Goal: Book appointment/travel/reservation

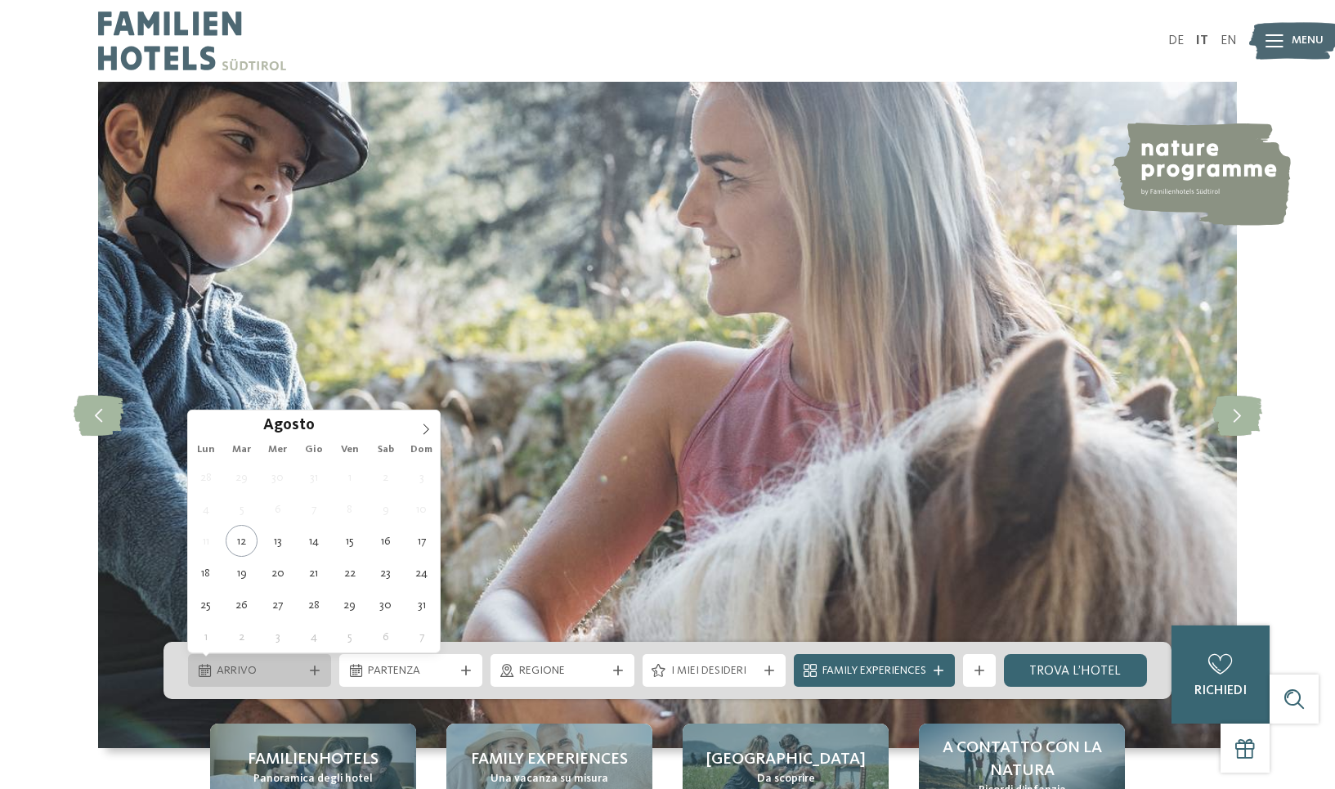
click at [312, 667] on icon at bounding box center [315, 671] width 10 height 10
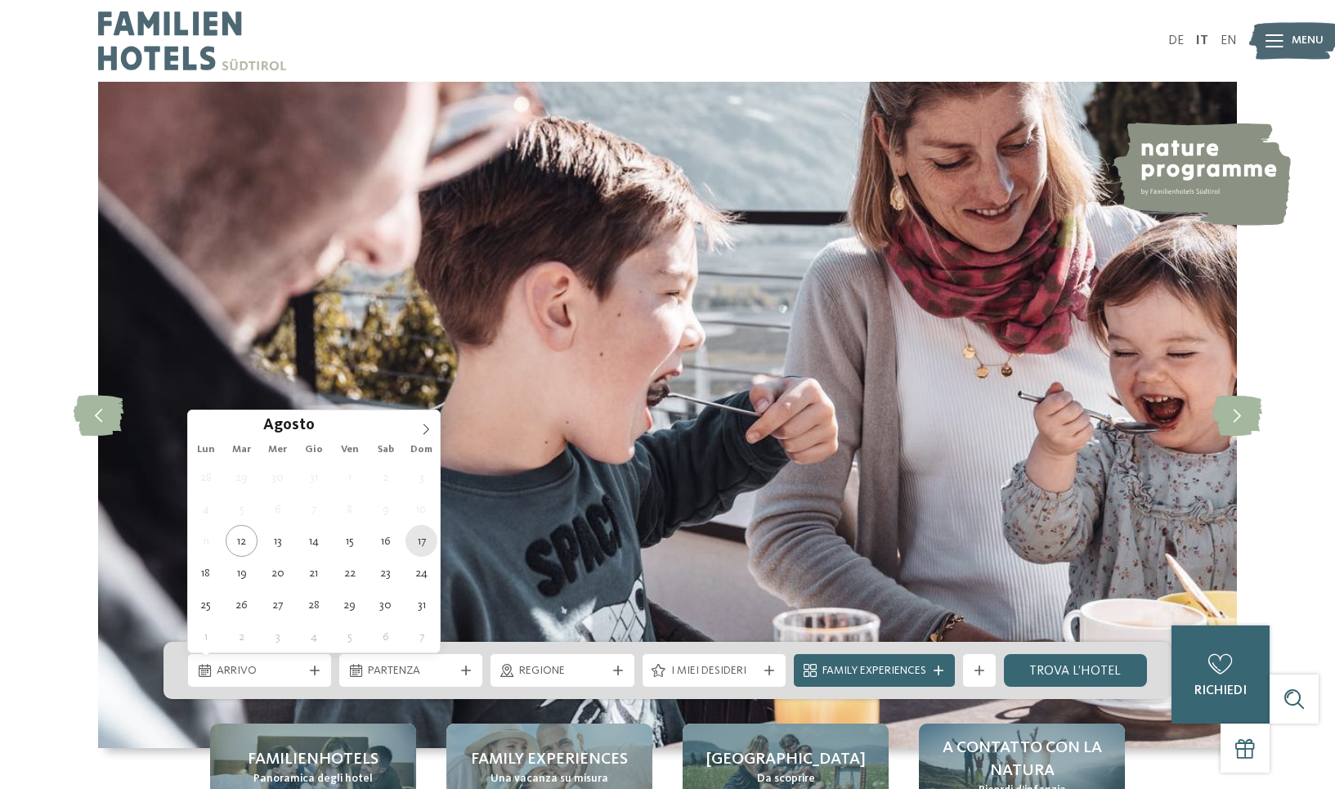
type div "17.08.2025"
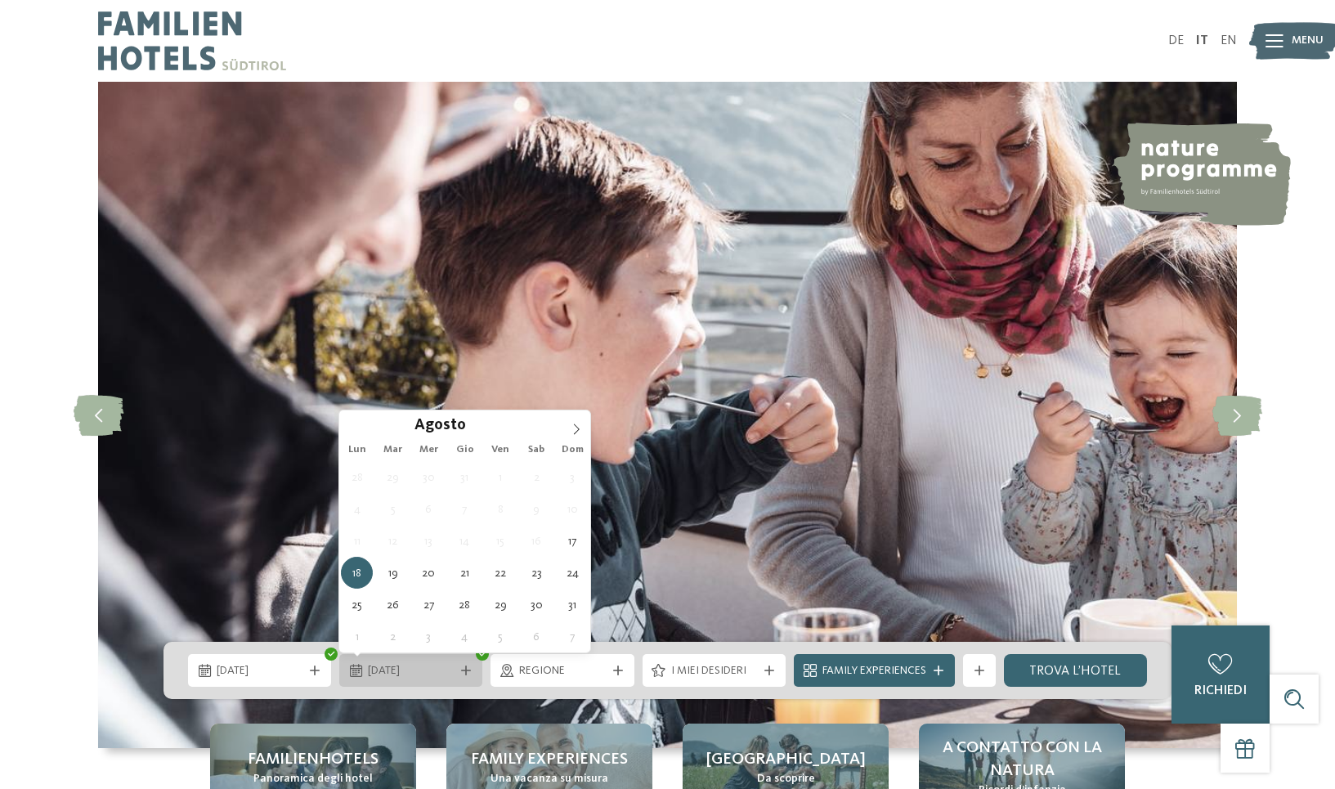
click at [466, 666] on icon at bounding box center [466, 671] width 10 height 10
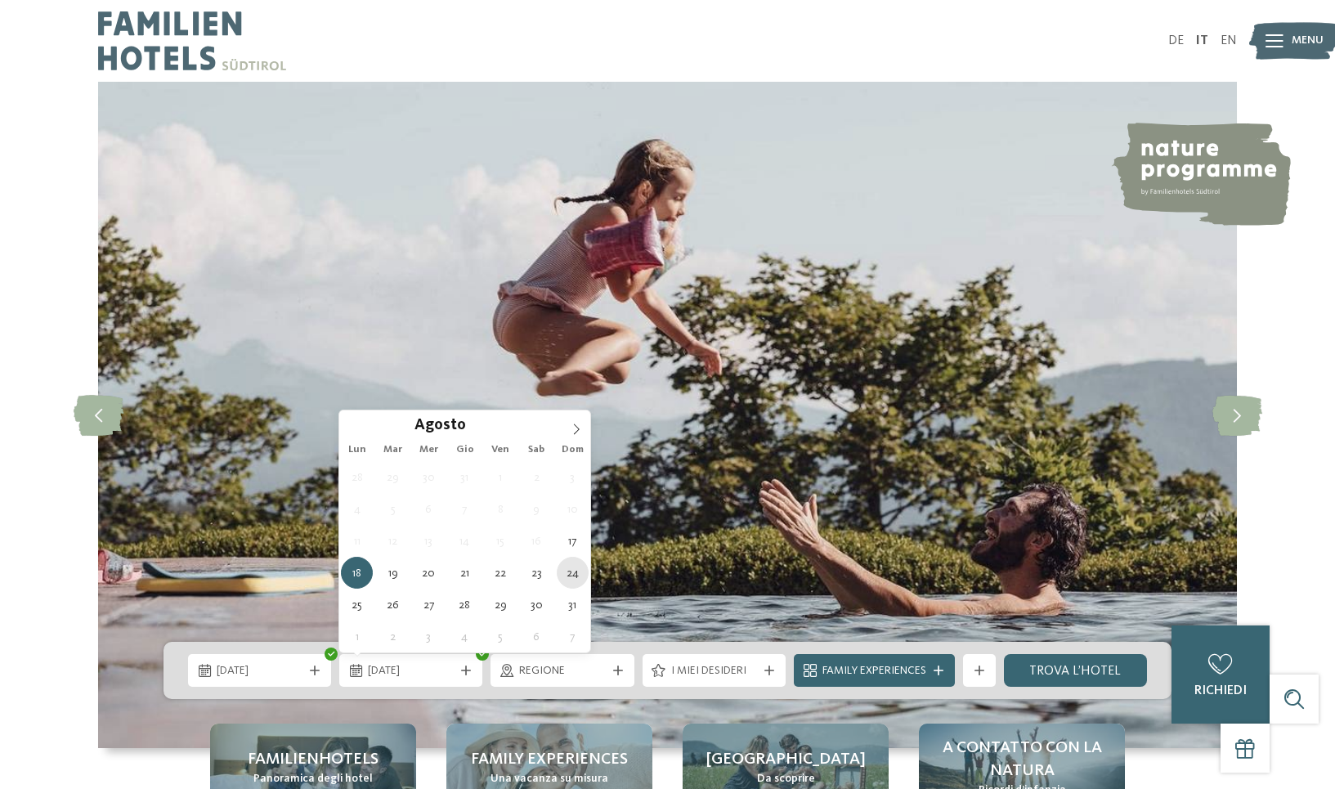
type div "24.08.2025"
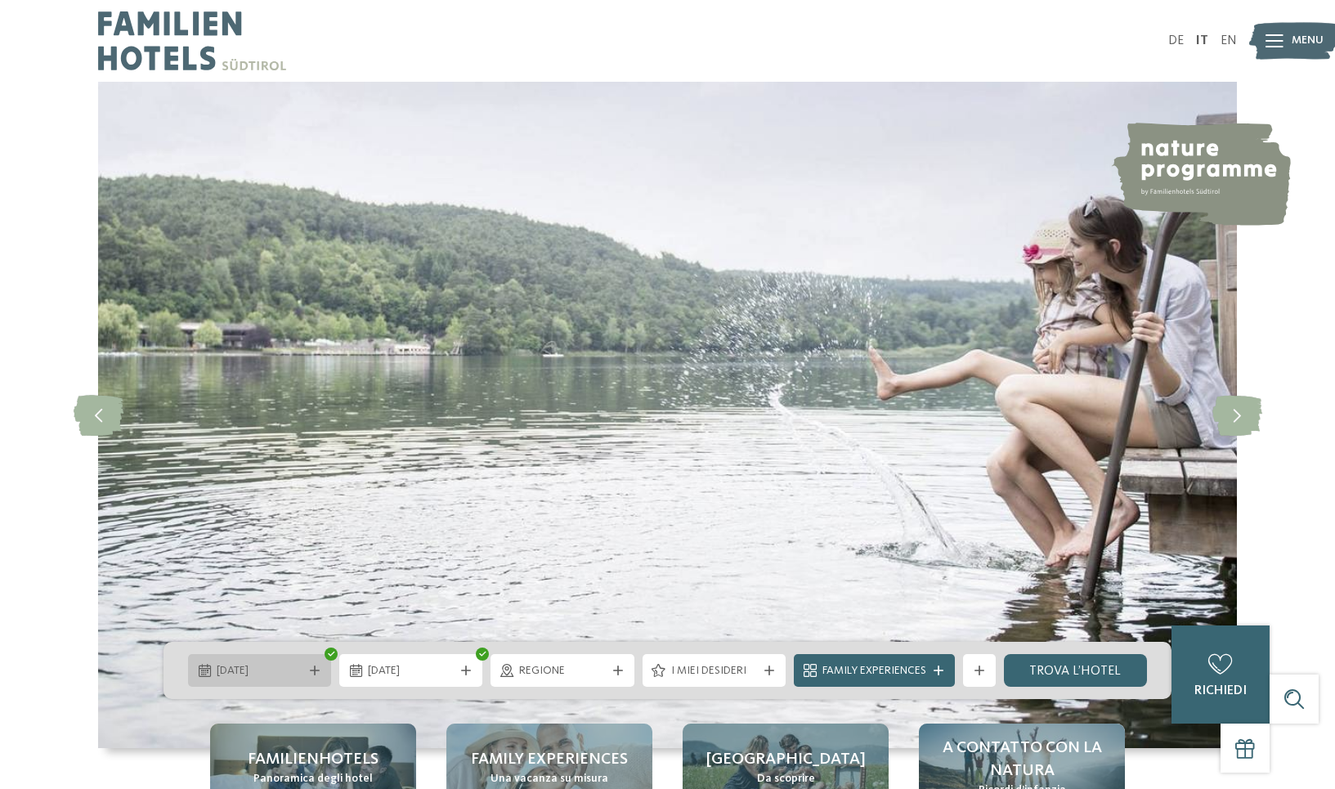
click at [312, 669] on icon at bounding box center [315, 671] width 10 height 10
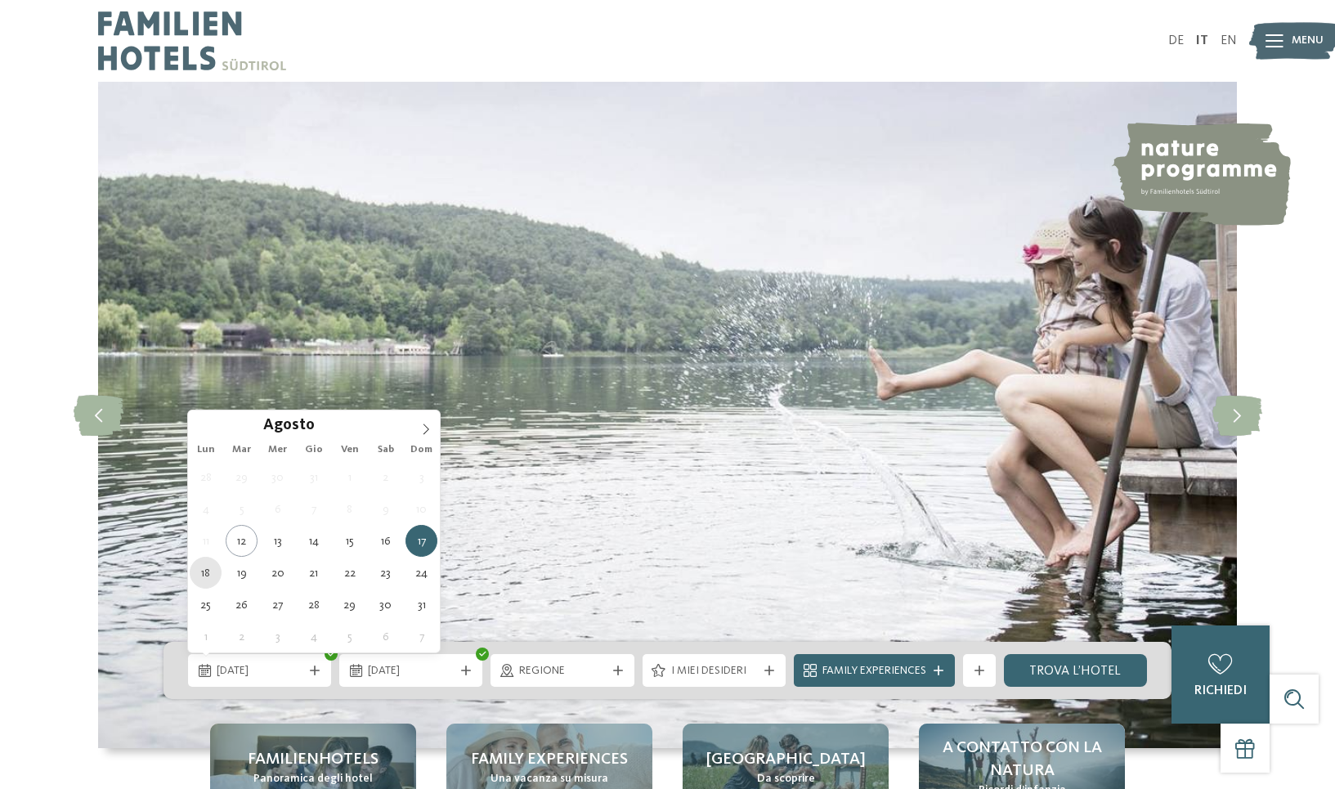
type div "18.08.2025"
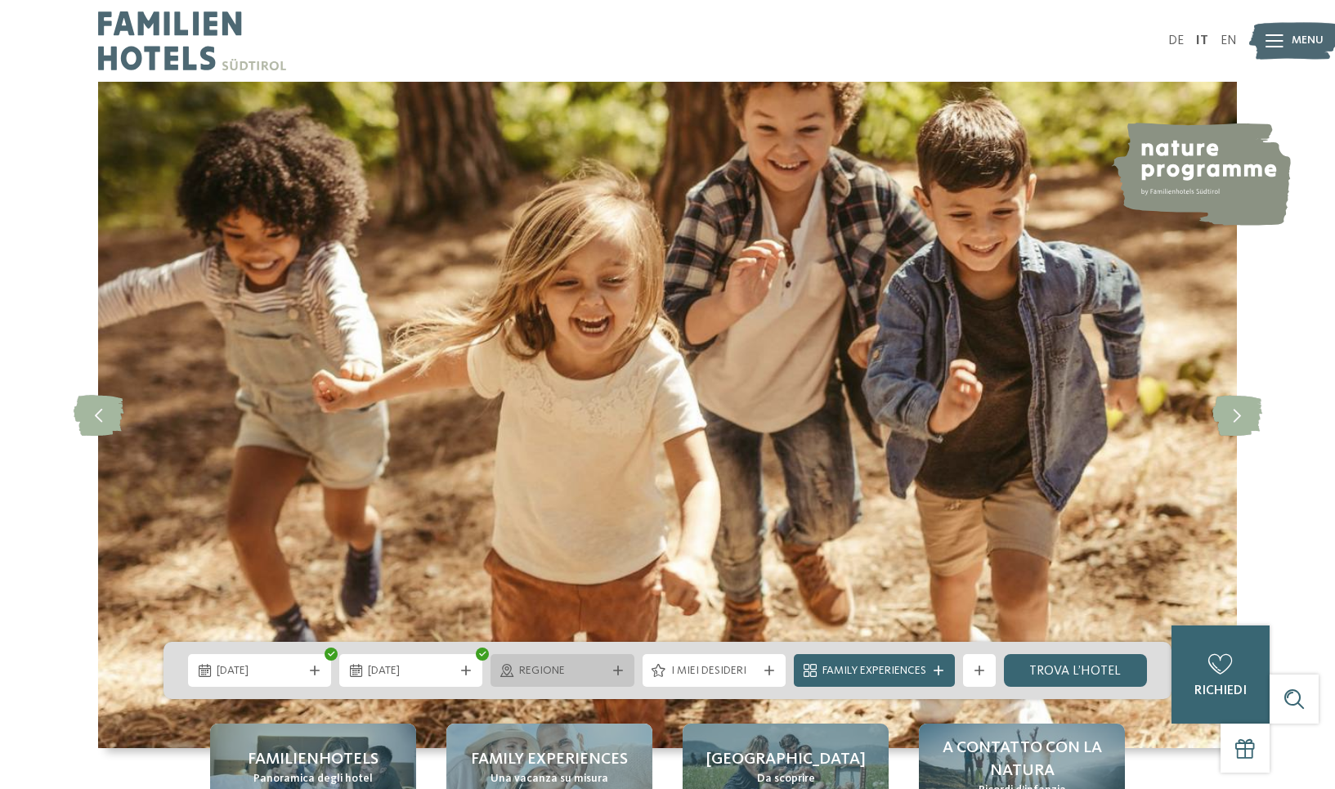
click at [619, 668] on icon at bounding box center [618, 671] width 10 height 10
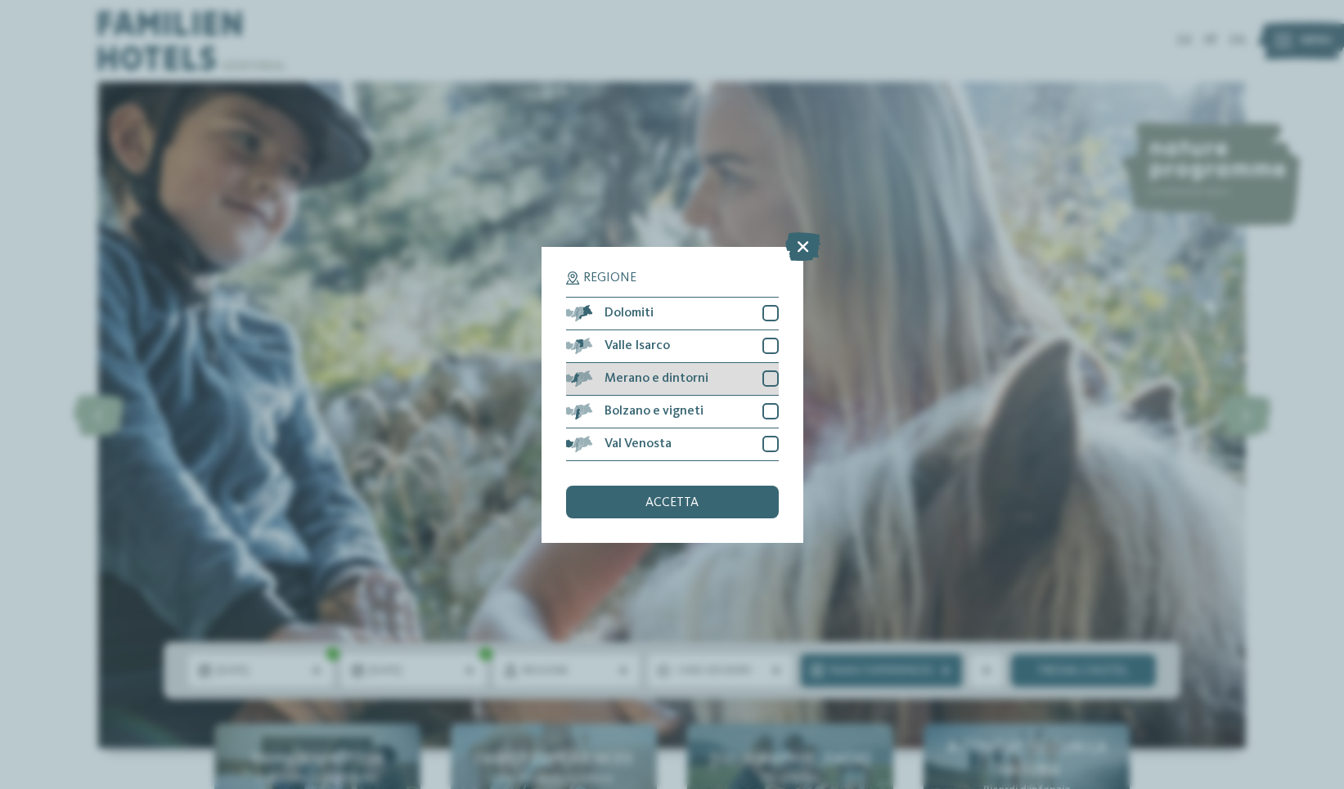
click at [771, 370] on div at bounding box center [770, 378] width 16 height 16
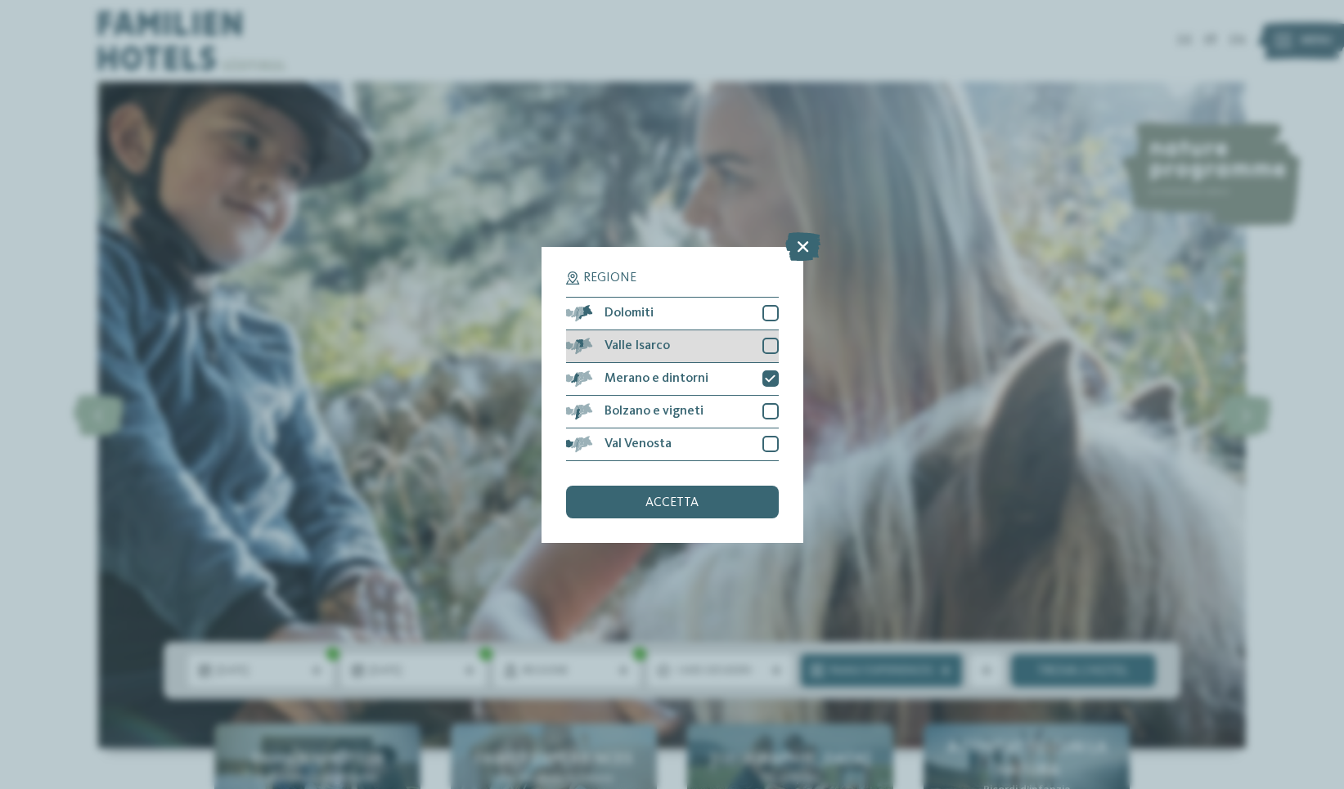
click at [771, 330] on div "Valle Isarco" at bounding box center [672, 346] width 213 height 33
click at [771, 305] on div at bounding box center [770, 313] width 16 height 16
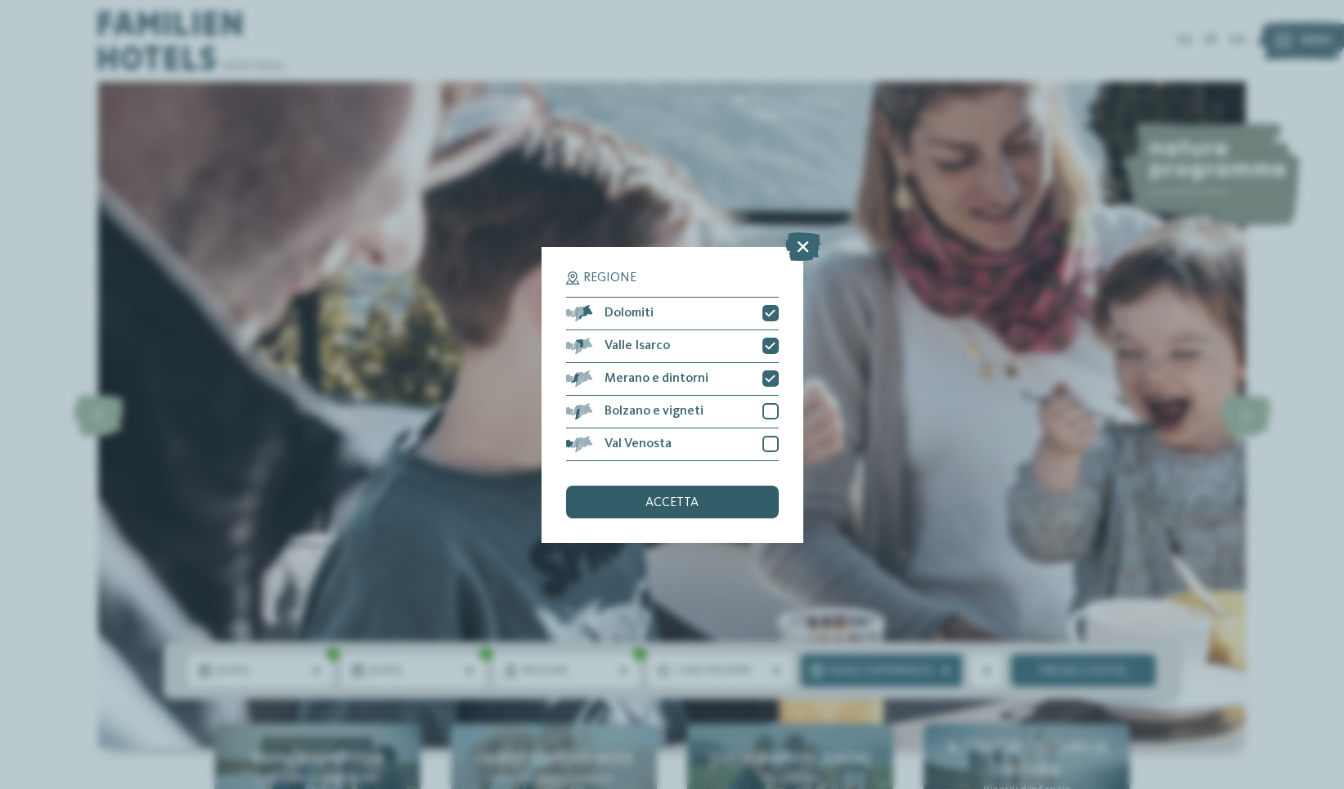
click at [724, 486] on div "accetta" at bounding box center [672, 502] width 213 height 33
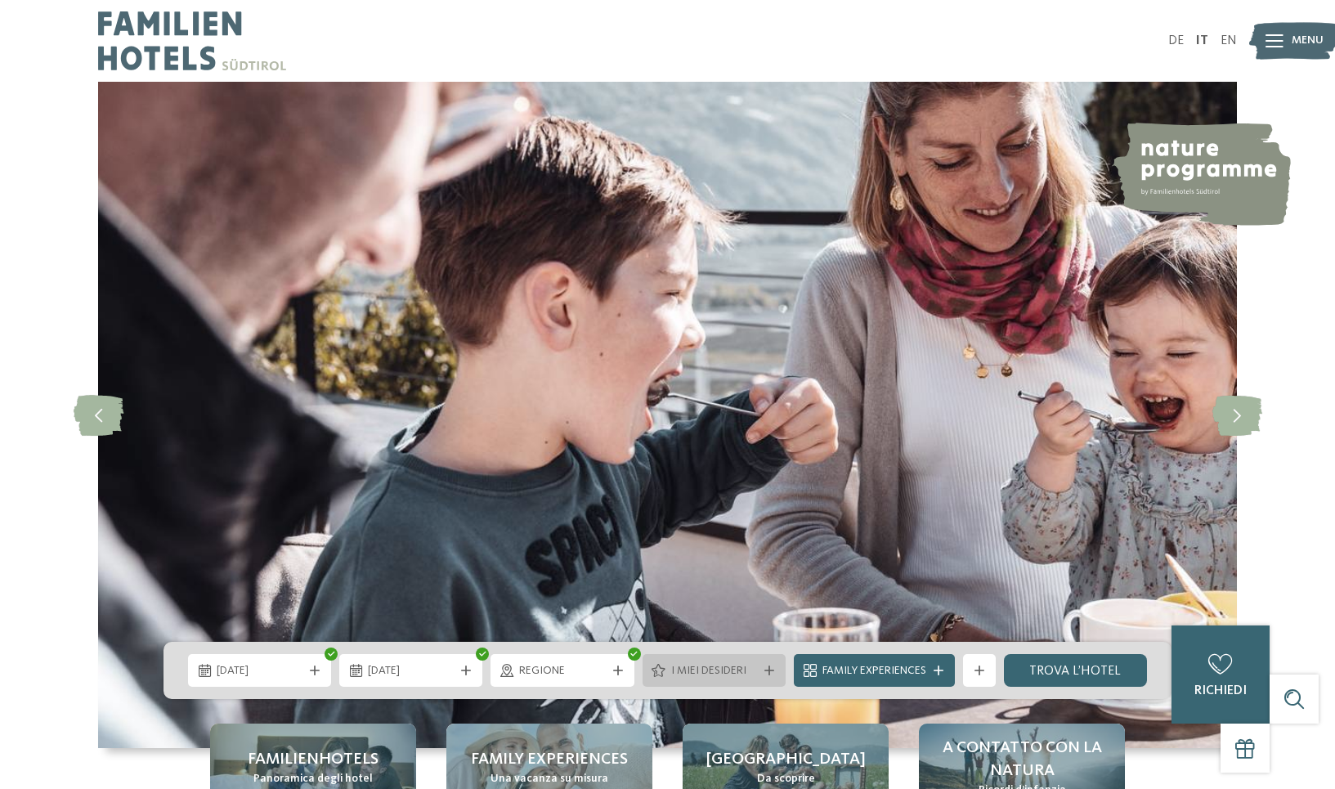
click at [761, 666] on div at bounding box center [769, 671] width 16 height 10
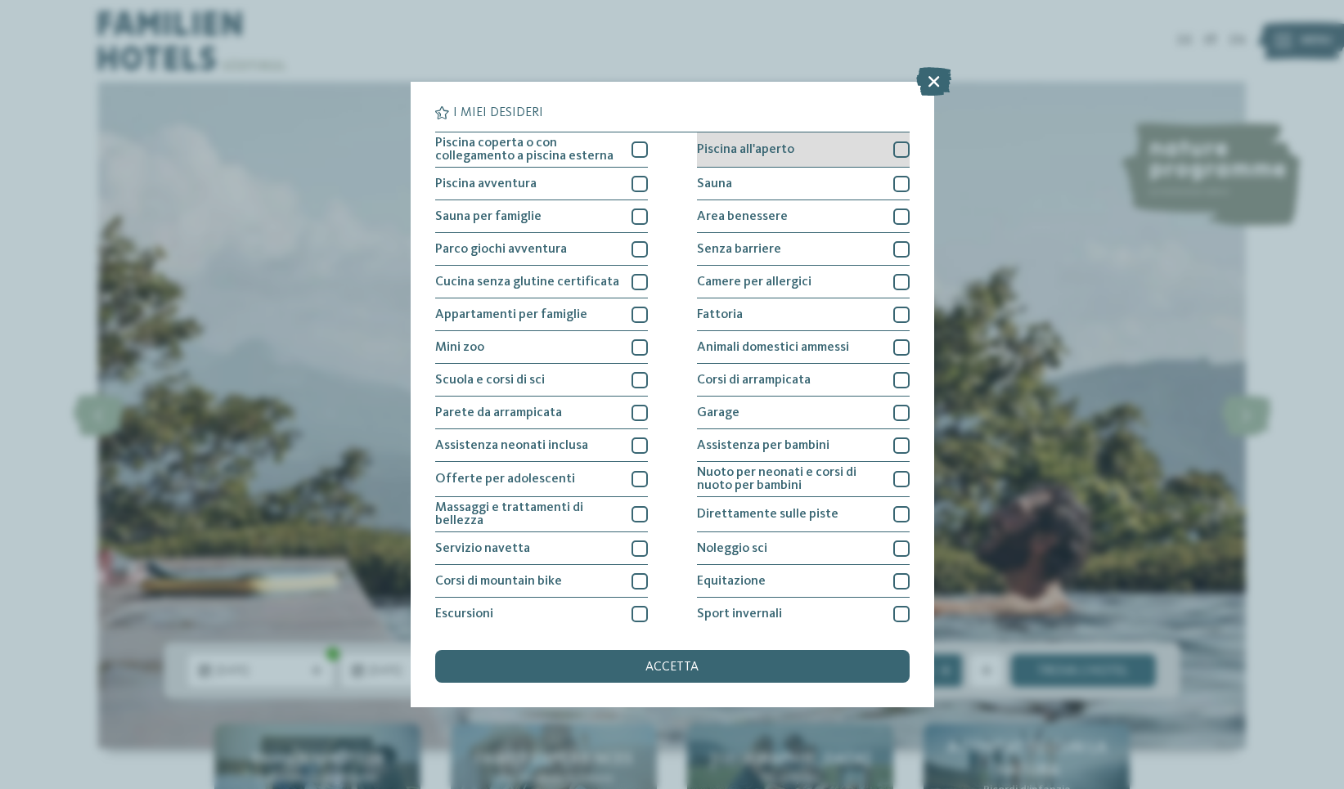
click at [895, 151] on div at bounding box center [901, 149] width 16 height 16
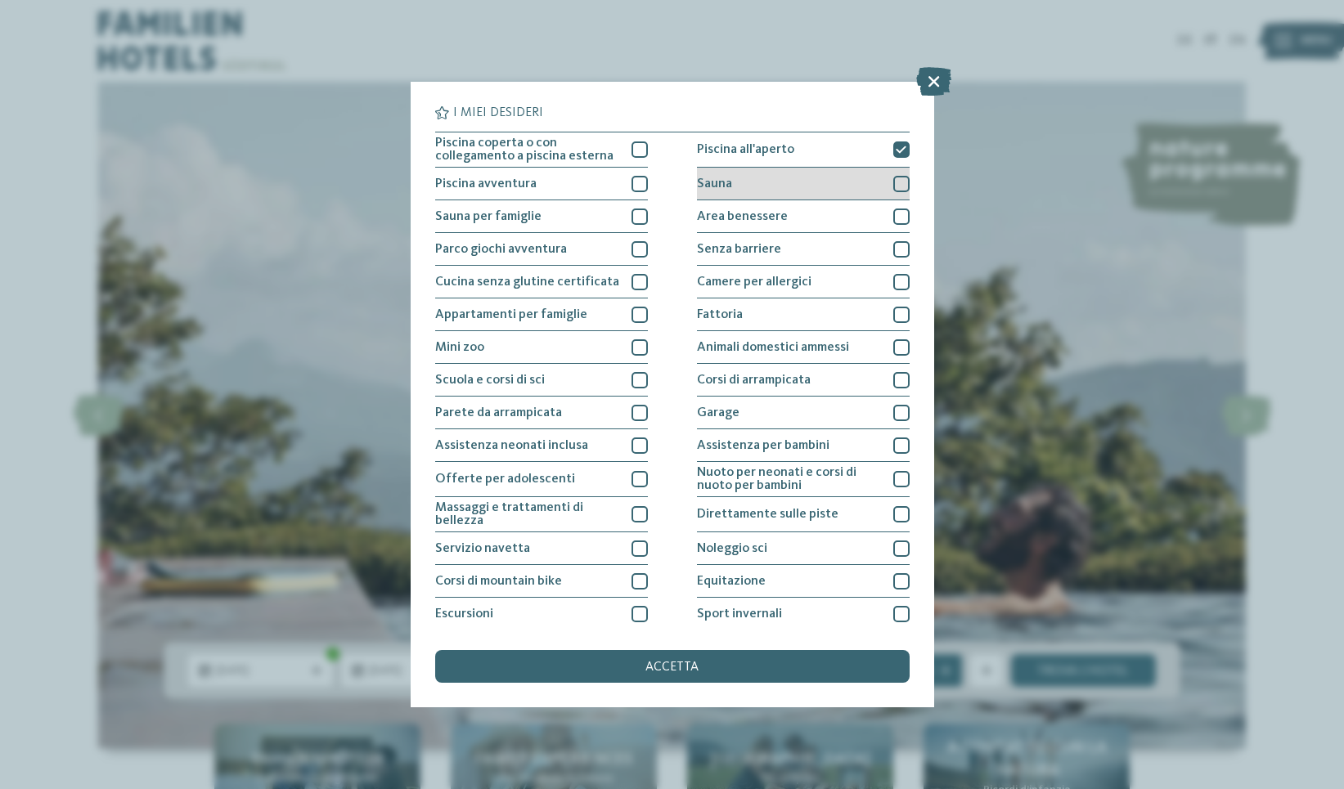
click at [896, 177] on div at bounding box center [901, 184] width 16 height 16
click at [896, 213] on div at bounding box center [901, 217] width 16 height 16
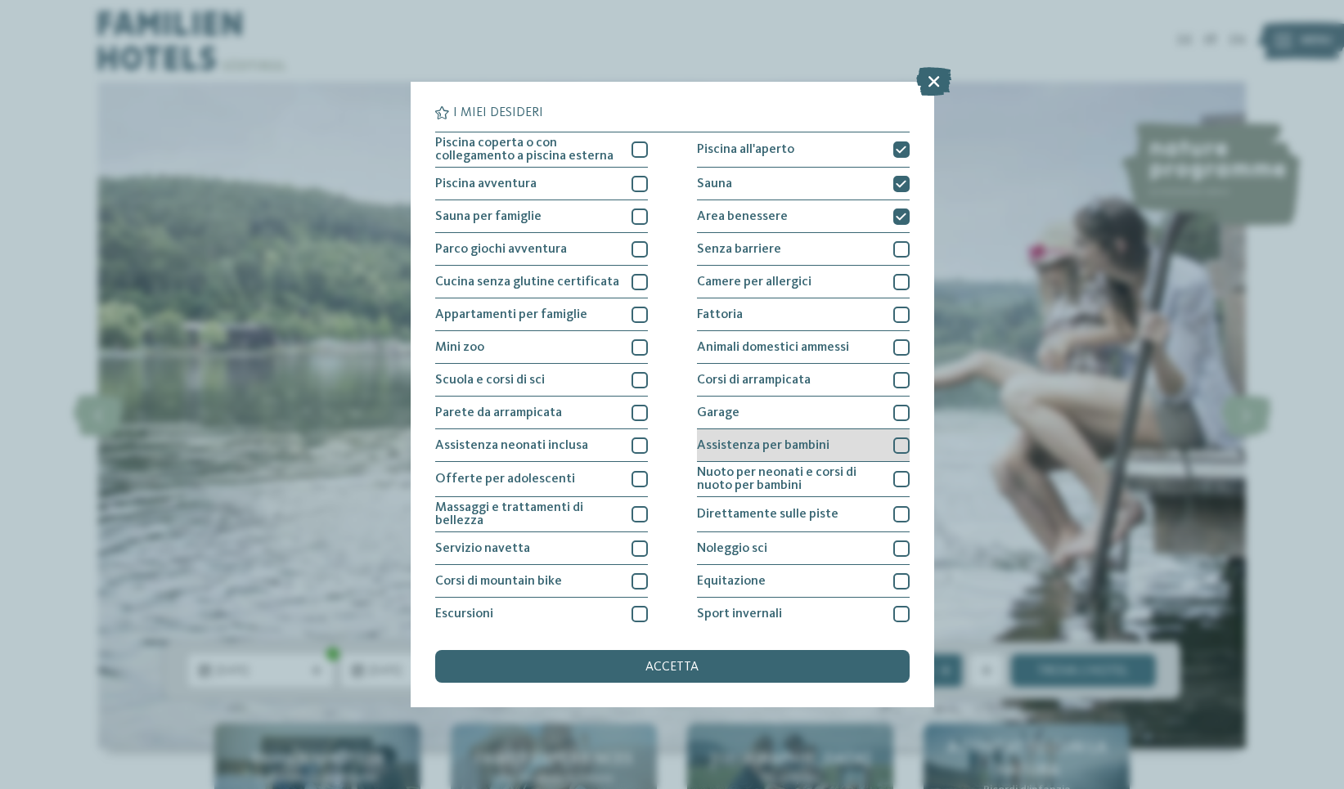
click at [896, 443] on div at bounding box center [901, 446] width 16 height 16
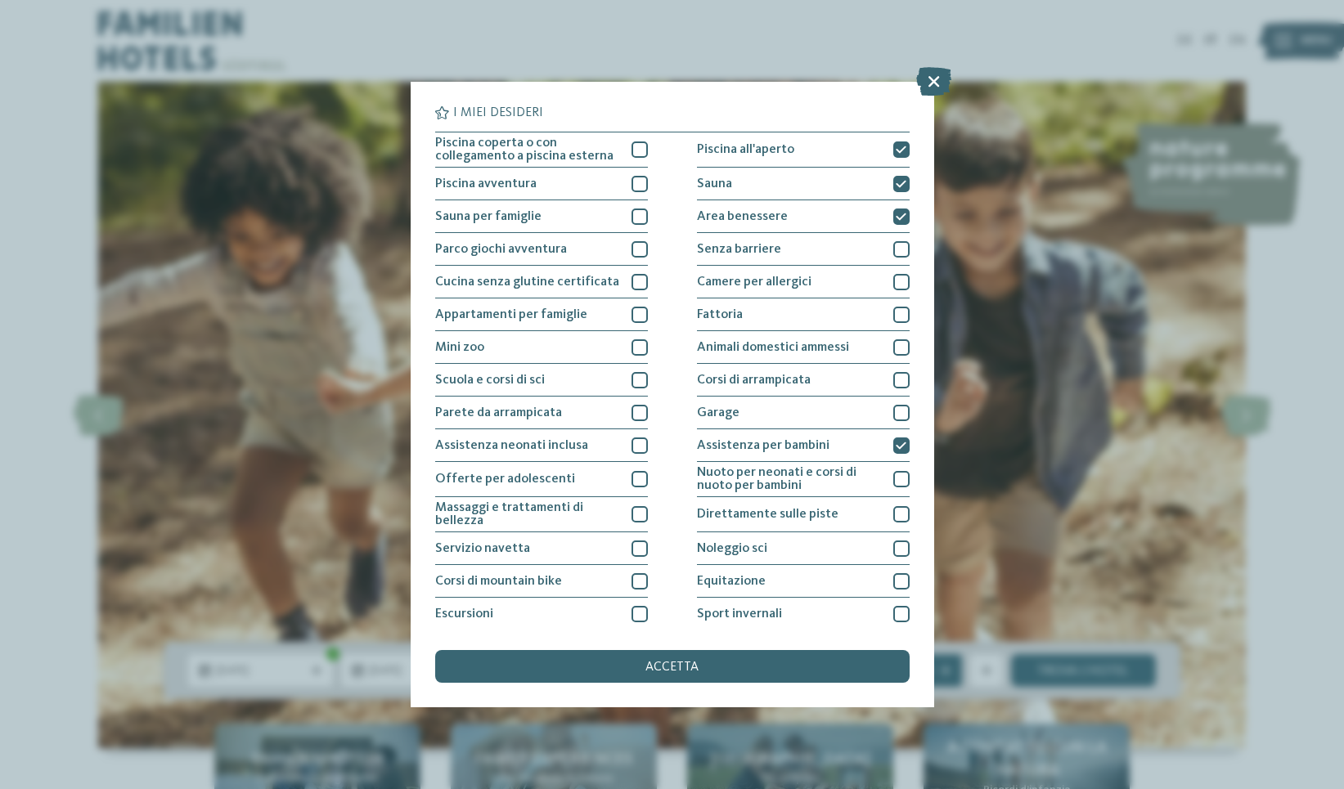
click at [641, 519] on div "I miei desideri Piscina coperta o con collegamento a piscina esterna Piscina al…" at bounding box center [672, 395] width 523 height 626
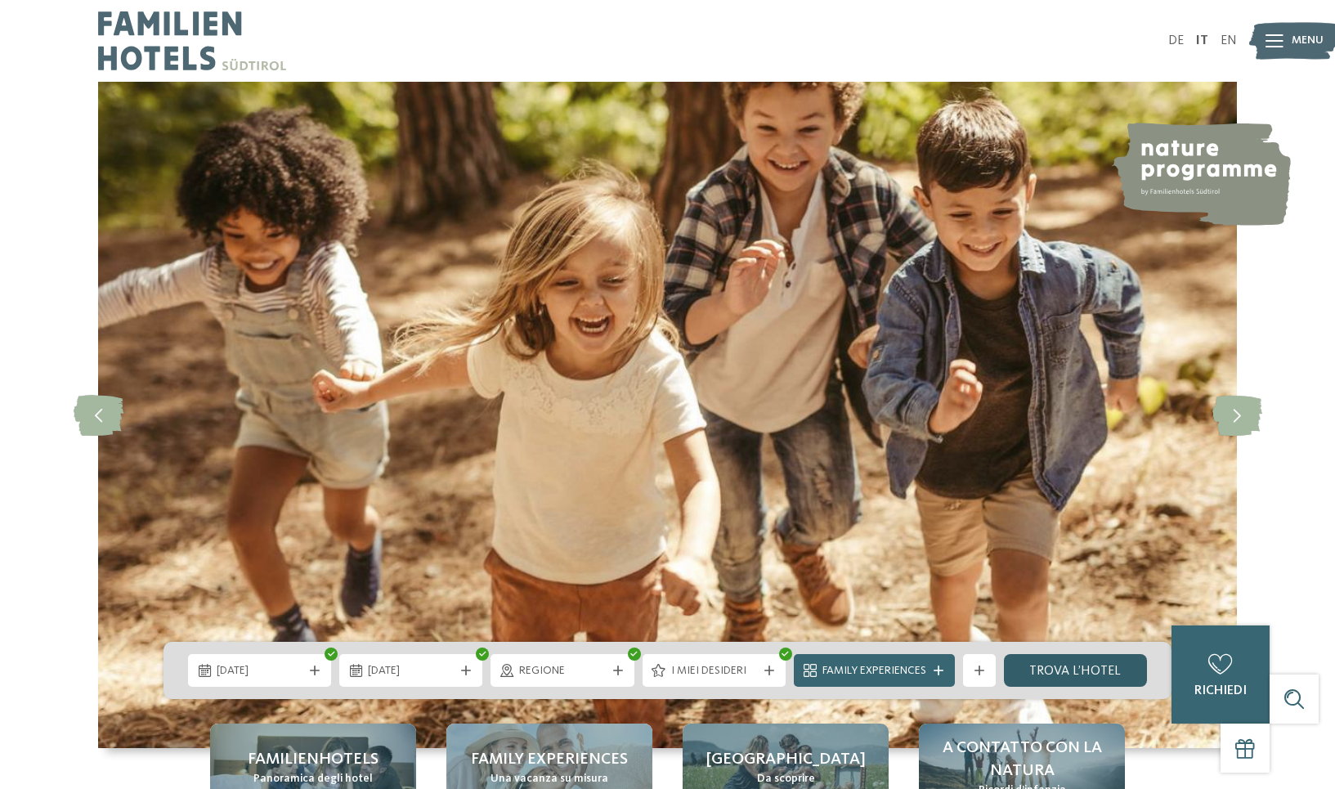
click at [1078, 673] on link "trova l’hotel" at bounding box center [1075, 670] width 143 height 33
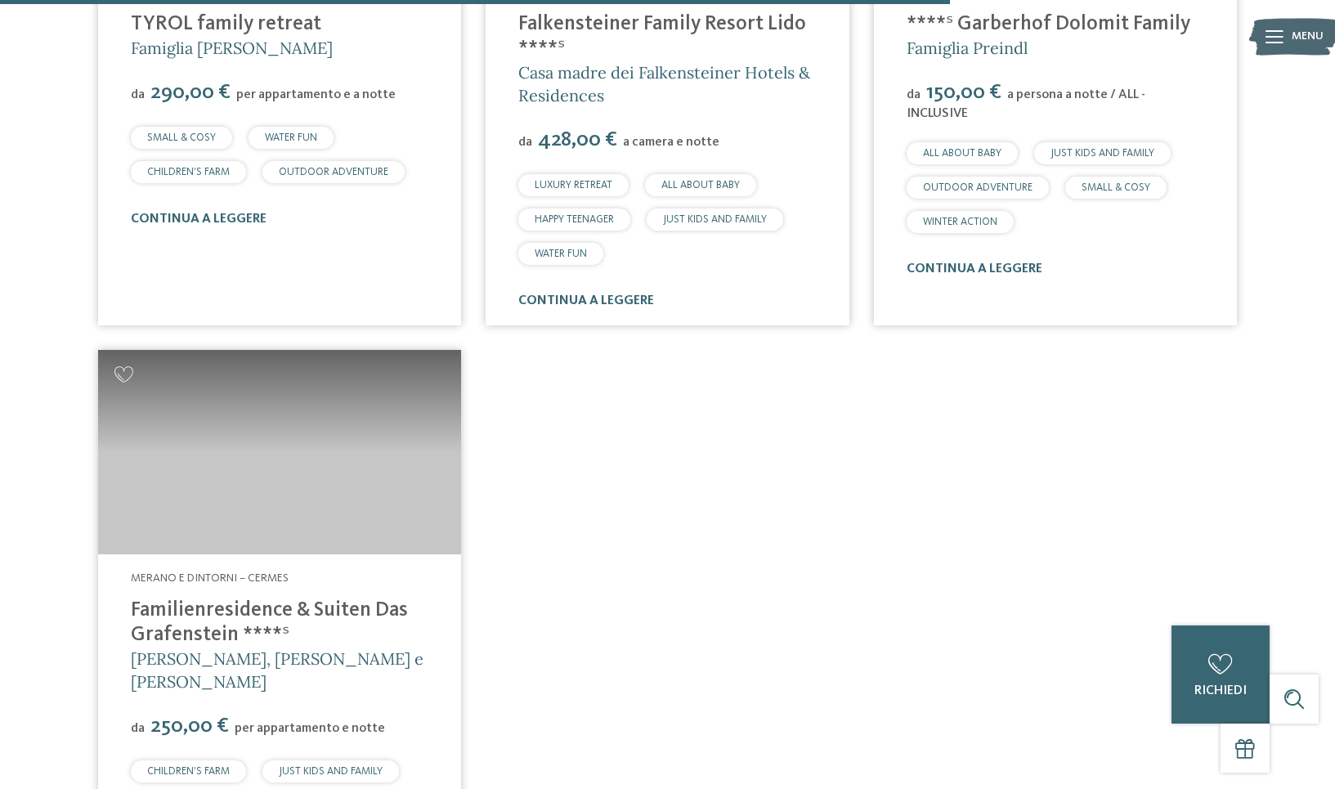
scroll to position [2556, 0]
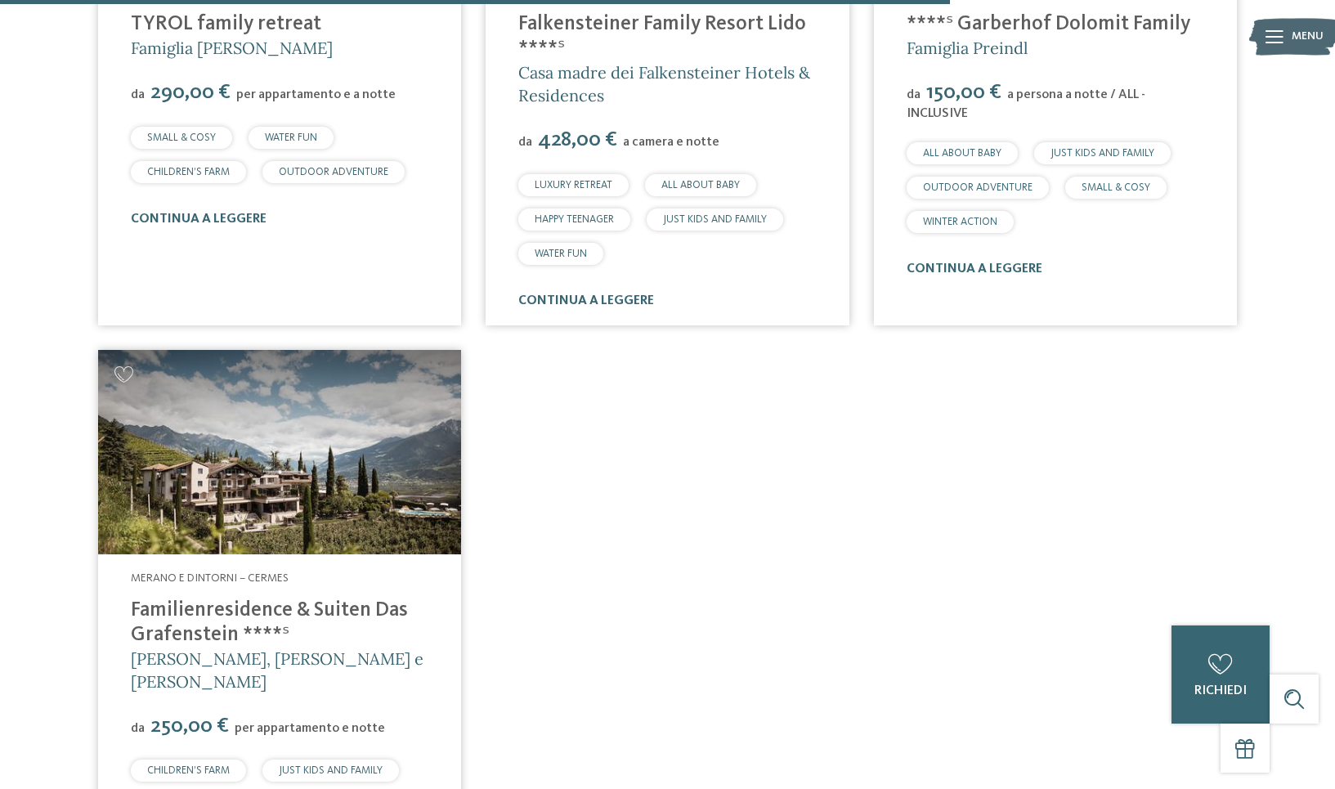
click at [237, 611] on link "Familienresidence & Suiten Das Grafenstein ****ˢ" at bounding box center [269, 622] width 277 height 45
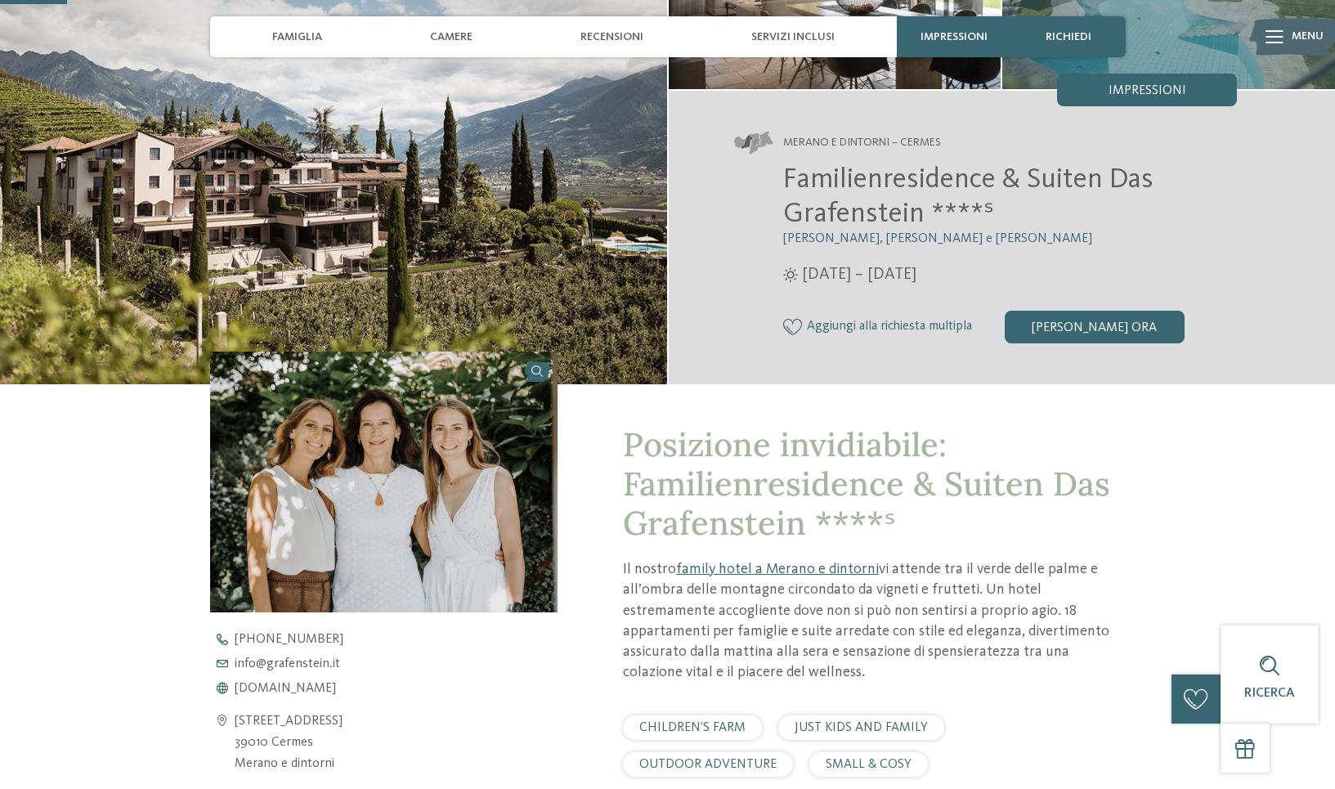
scroll to position [244, 0]
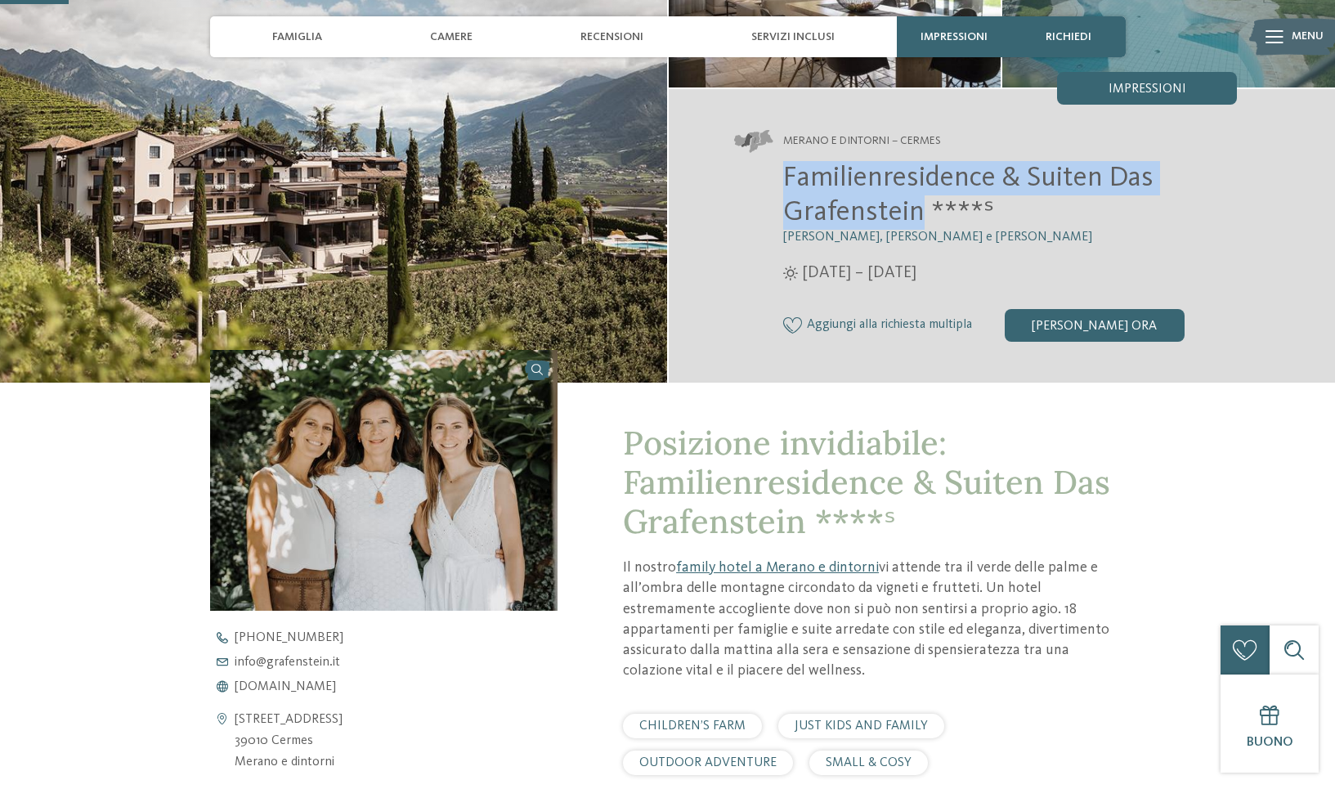
drag, startPoint x: 922, startPoint y: 213, endPoint x: 779, endPoint y: 168, distance: 149.0
click at [779, 168] on div "Familienresidence & Suiten Das Grafenstein ****ˢ Alexandra, Charlotte e Isabell…" at bounding box center [986, 251] width 504 height 181
copy span "Familienresidence & Suiten Das Grafenstein"
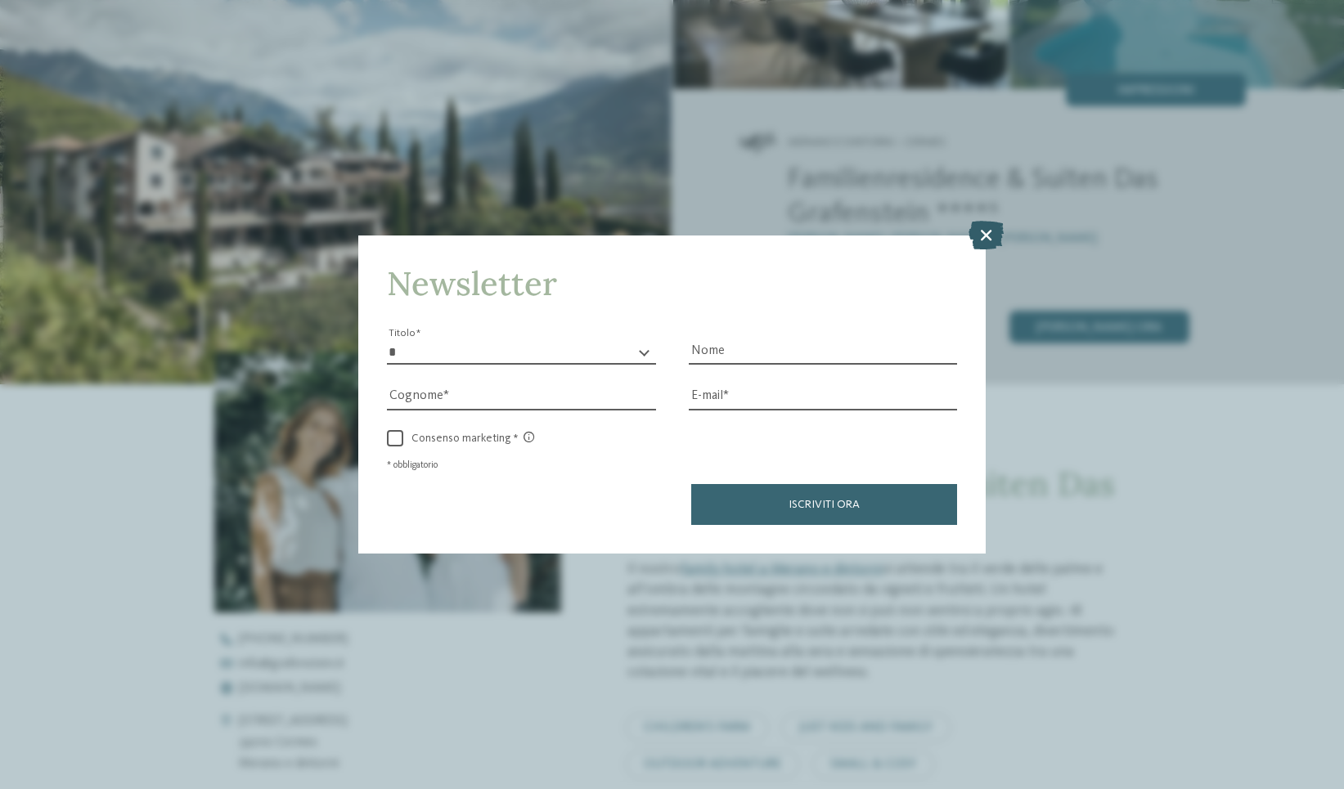
click at [987, 221] on icon at bounding box center [985, 235] width 35 height 29
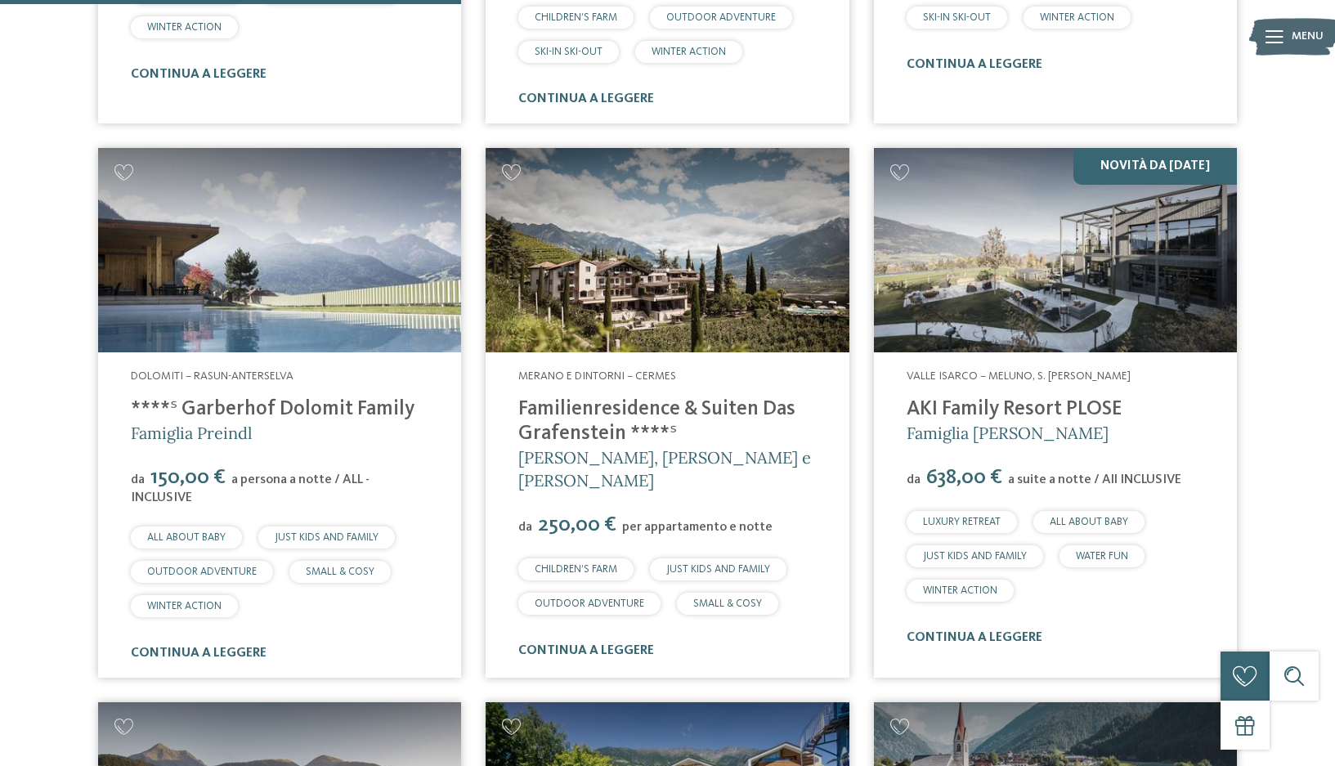
scroll to position [1043, 0]
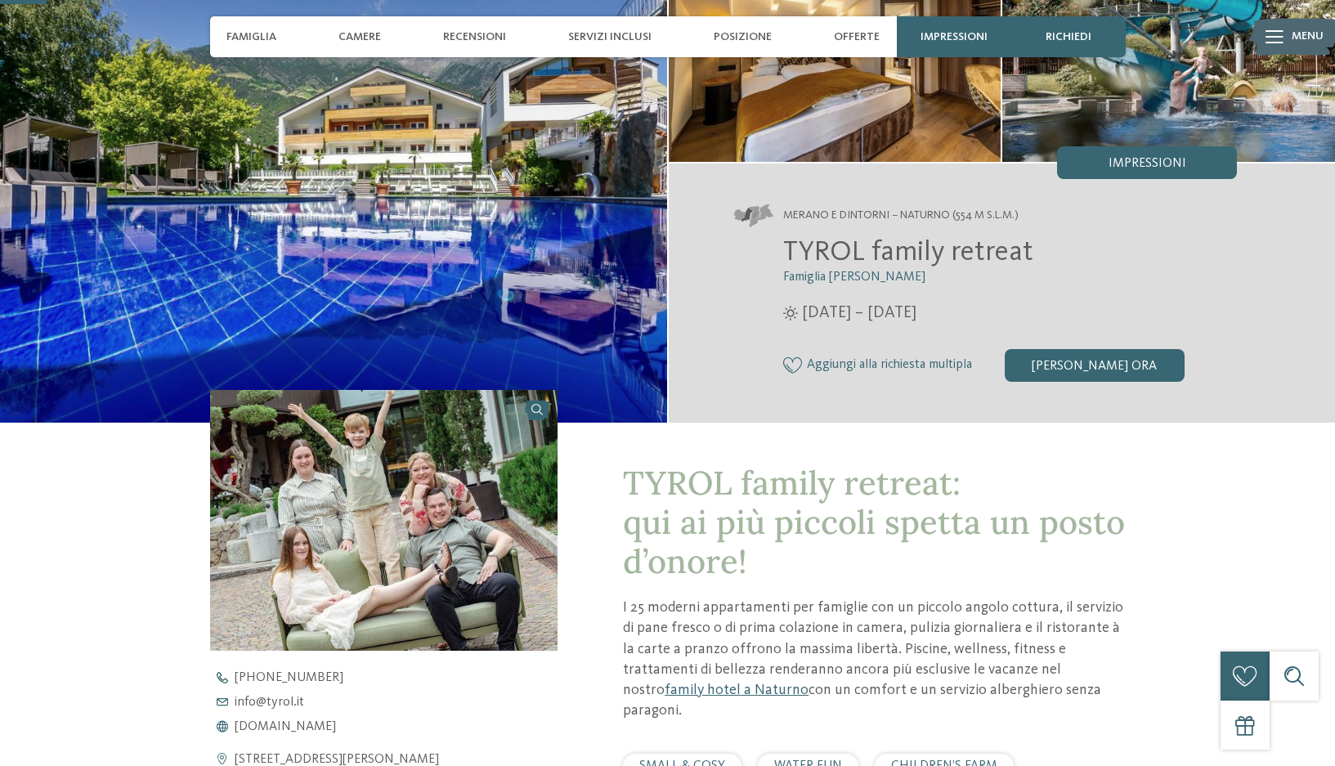
scroll to position [169, 0]
drag, startPoint x: 1031, startPoint y: 253, endPoint x: 786, endPoint y: 258, distance: 245.4
click at [786, 258] on h2 "TYROL family retreat" at bounding box center [1010, 253] width 455 height 34
copy span "TYROL family retreat"
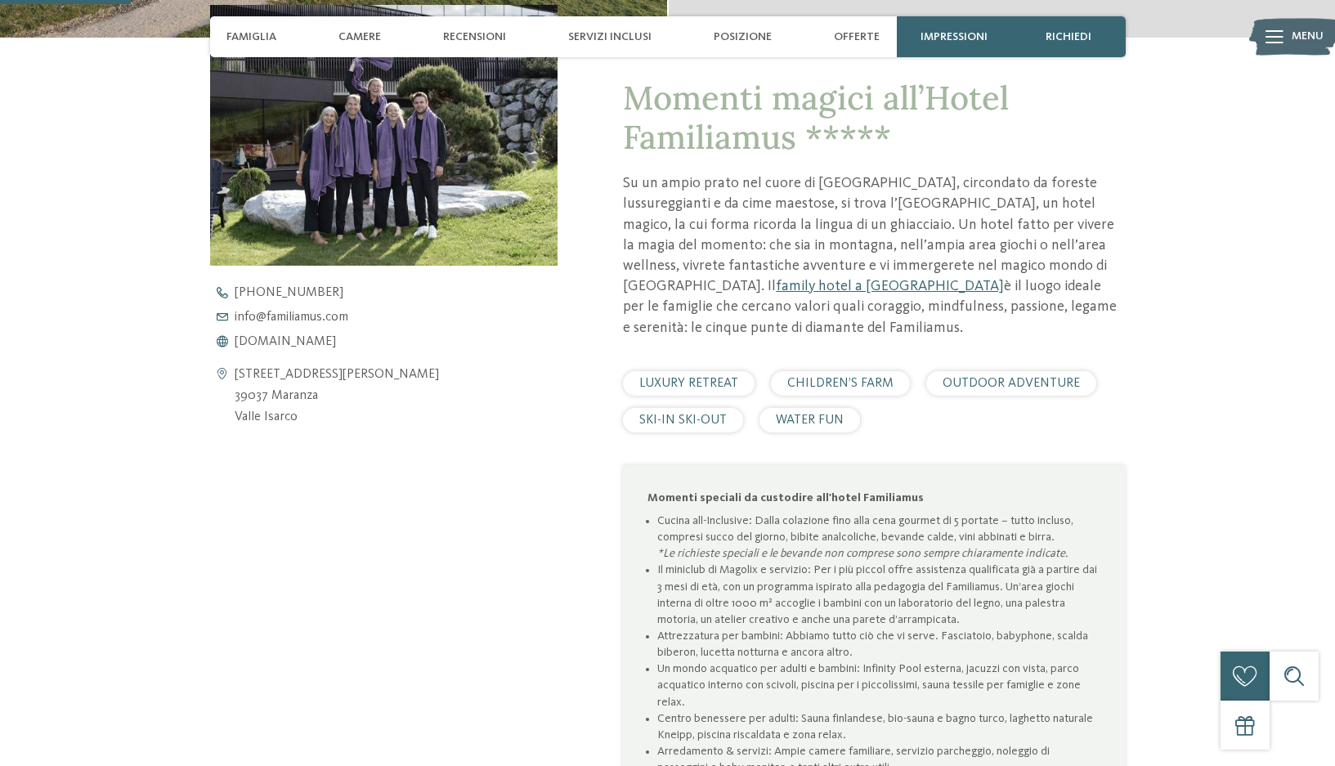
scroll to position [555, 0]
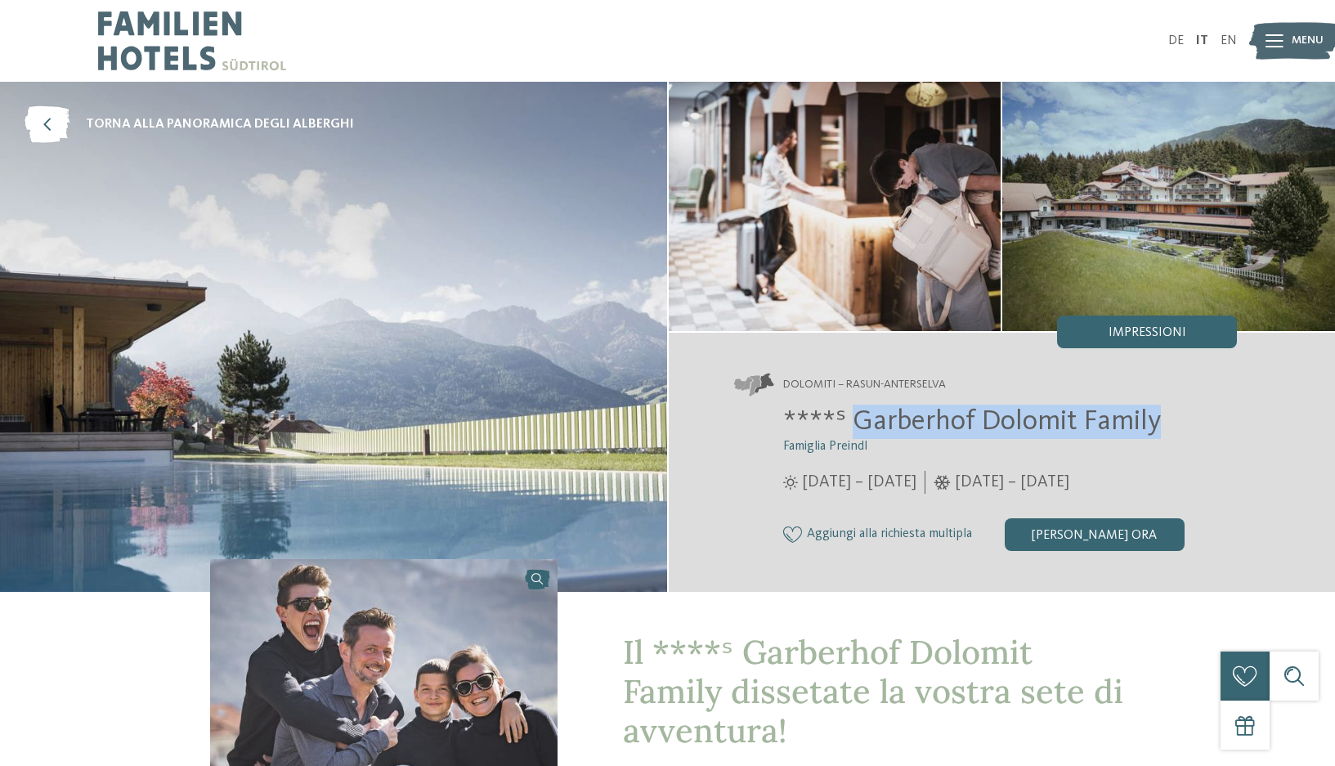
drag, startPoint x: 1161, startPoint y: 424, endPoint x: 850, endPoint y: 419, distance: 311.6
click at [850, 419] on h2 "****ˢ Garberhof Dolomit Family" at bounding box center [1010, 422] width 455 height 34
copy span "Garberhof Dolomit Family"
